Goal: Task Accomplishment & Management: Use online tool/utility

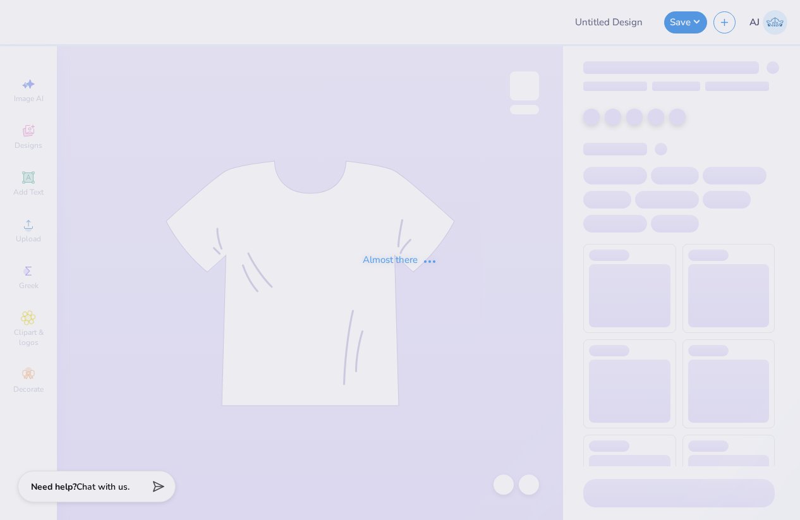
type input "[PERSON_NAME] : The [GEOGRAPHIC_DATA][US_STATE]"
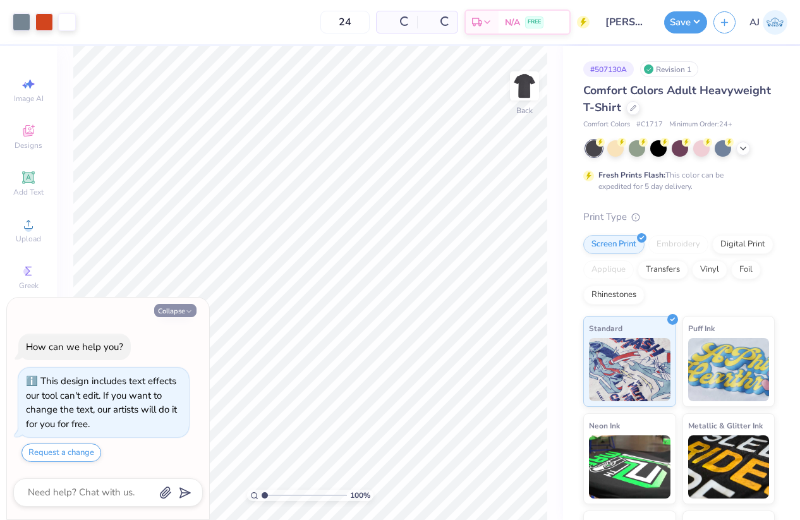
click at [177, 311] on button "Collapse" at bounding box center [175, 310] width 42 height 13
type textarea "x"
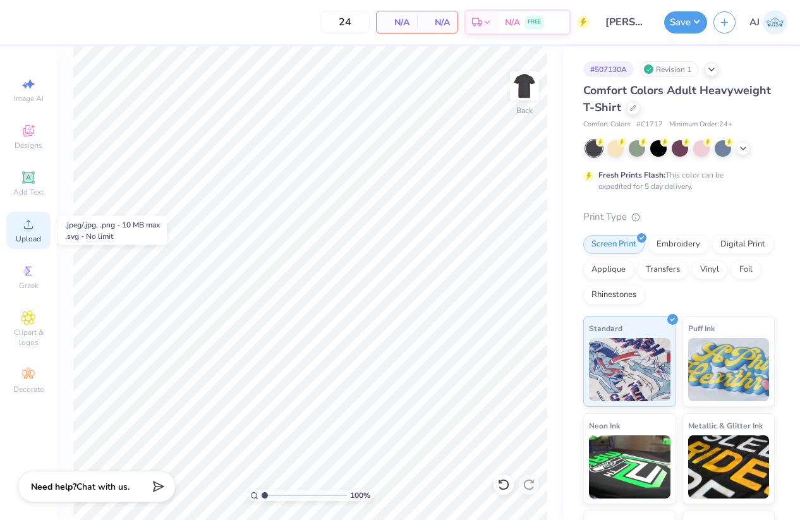
click at [30, 229] on circle at bounding box center [28, 228] width 7 height 7
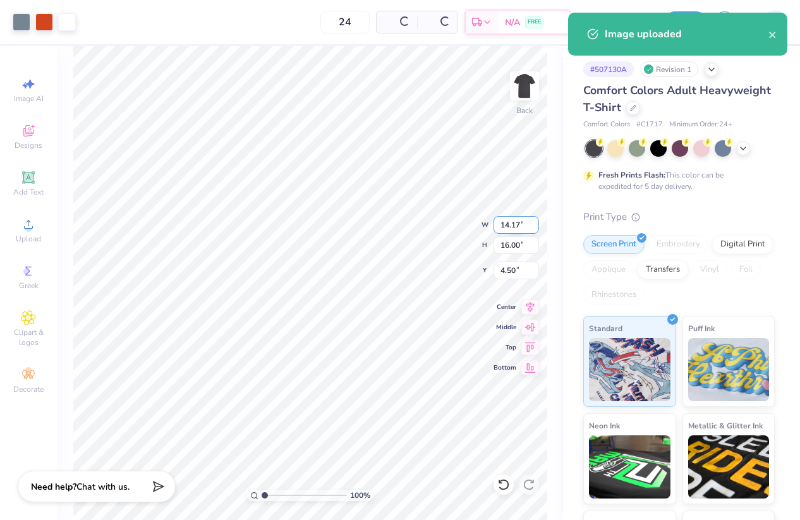
click at [511, 222] on input "14.17" at bounding box center [517, 225] width 46 height 18
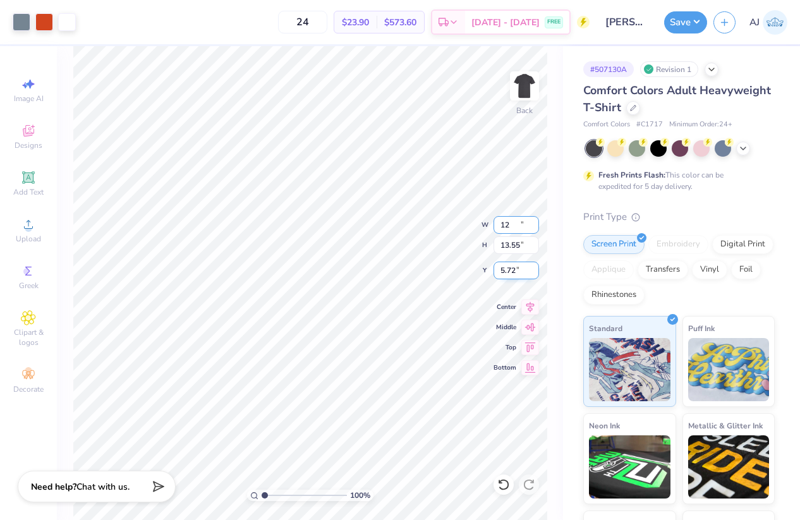
type input "12.00"
type input "13.55"
click at [511, 271] on input "5.72" at bounding box center [517, 271] width 46 height 18
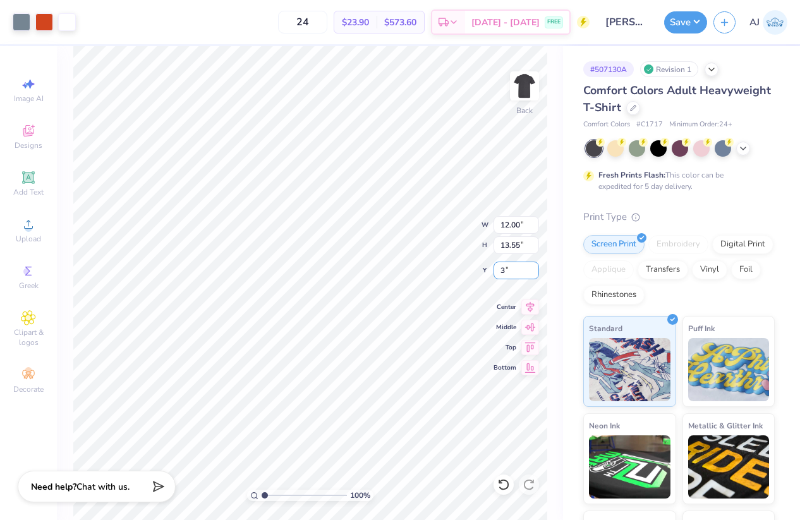
type input "3.00"
click at [521, 89] on img at bounding box center [524, 86] width 51 height 51
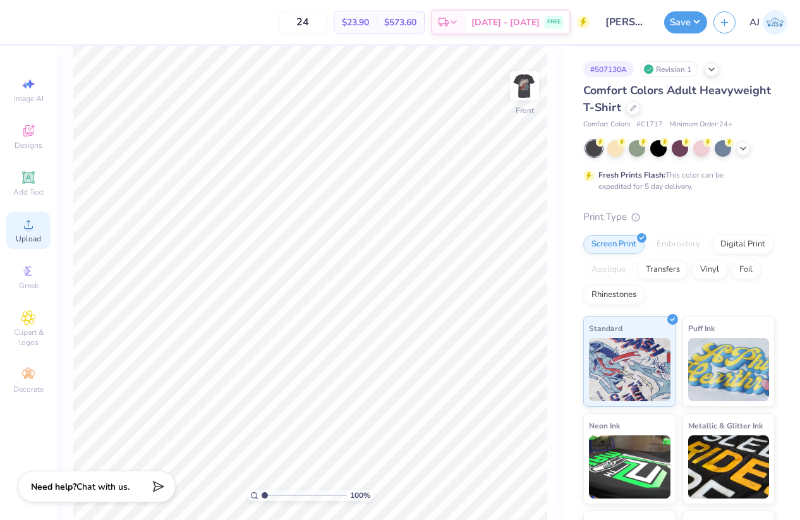
click at [42, 233] on div "Upload" at bounding box center [28, 230] width 44 height 37
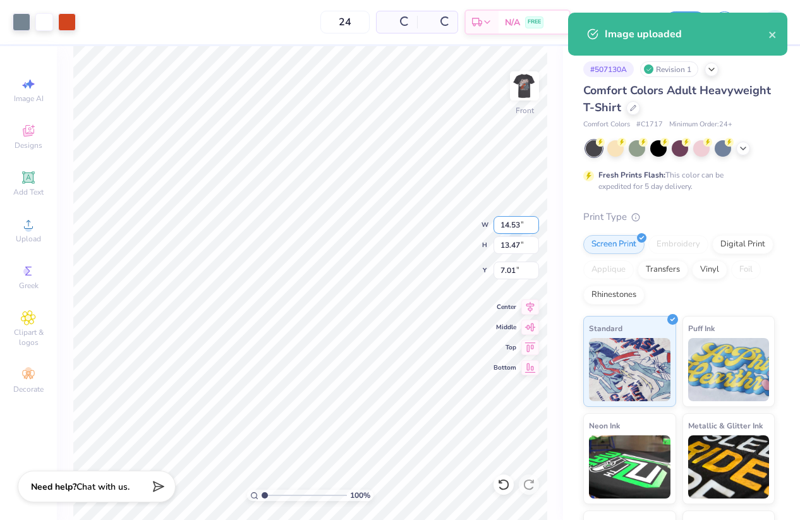
click at [516, 227] on input "14.53" at bounding box center [517, 225] width 46 height 18
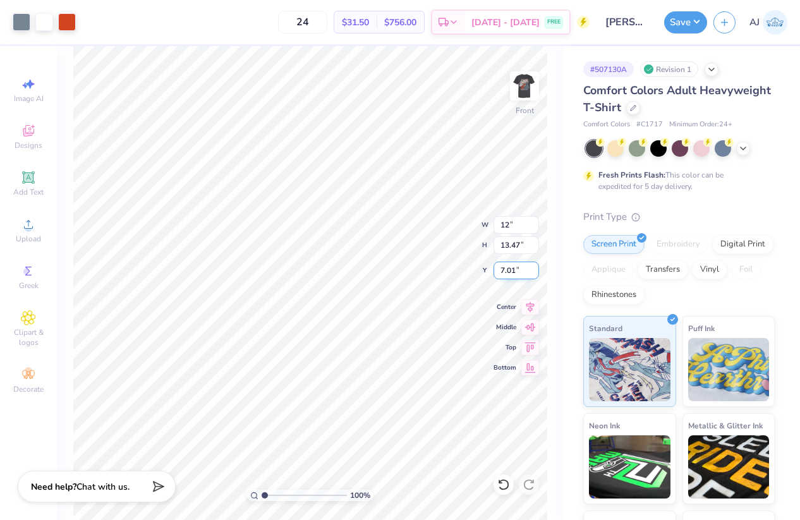
click at [510, 262] on input "7.01" at bounding box center [517, 271] width 46 height 18
type input "12.00"
type input "11.12"
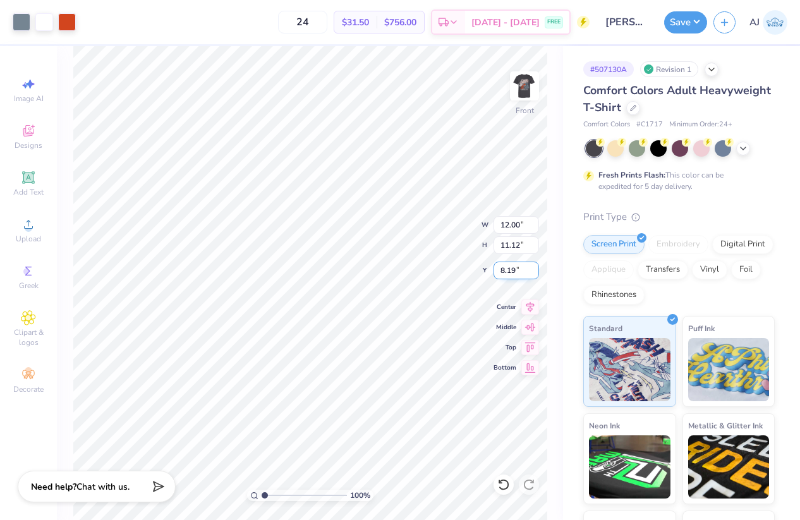
click at [510, 270] on input "8.19" at bounding box center [517, 271] width 46 height 18
type input "3.00"
click at [696, 19] on button "Save" at bounding box center [685, 20] width 43 height 22
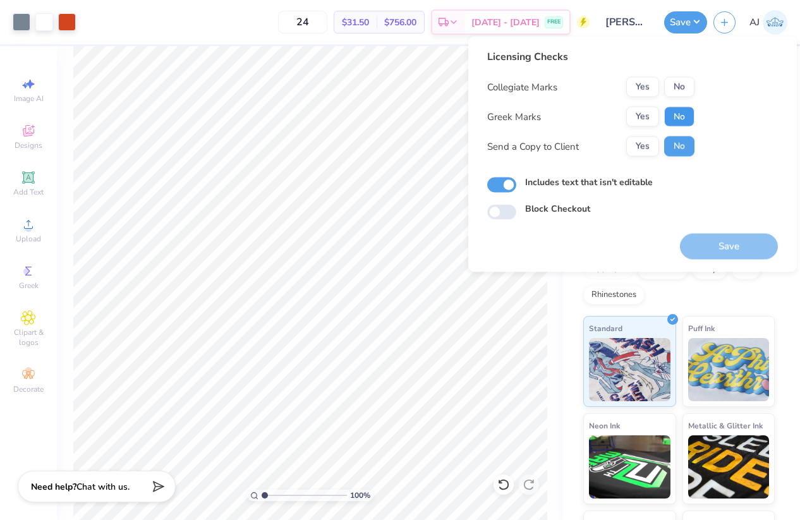
click at [670, 112] on button "No" at bounding box center [679, 117] width 30 height 20
click at [689, 248] on button "Save" at bounding box center [729, 247] width 98 height 26
